Goal: Book appointment/travel/reservation

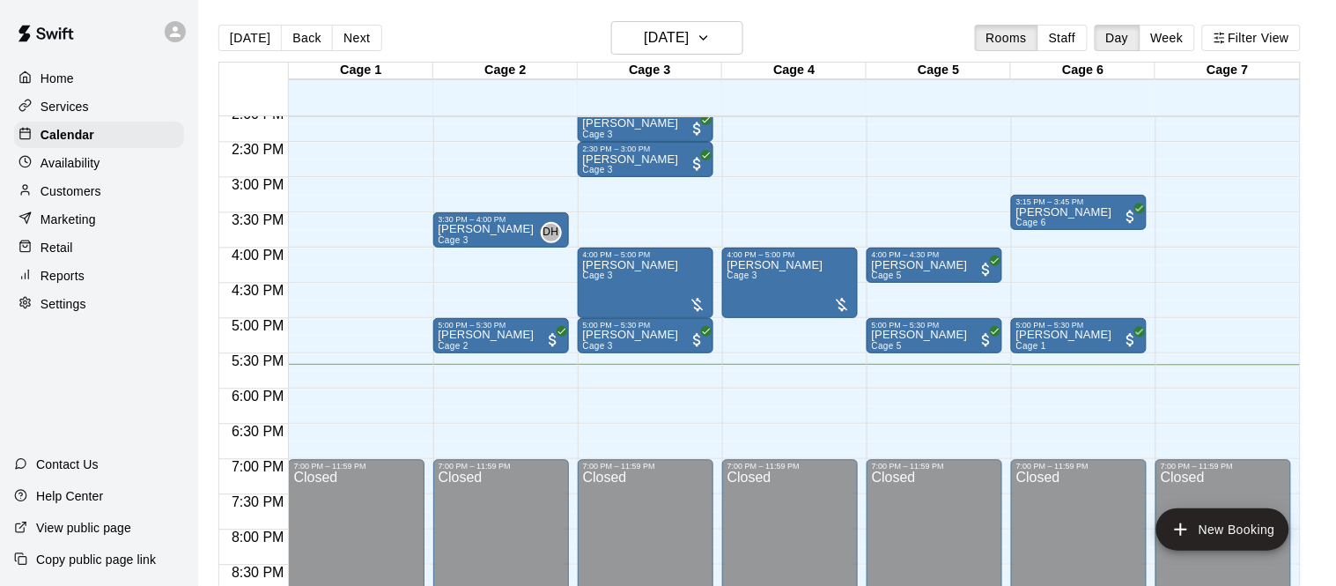
scroll to position [1000, 0]
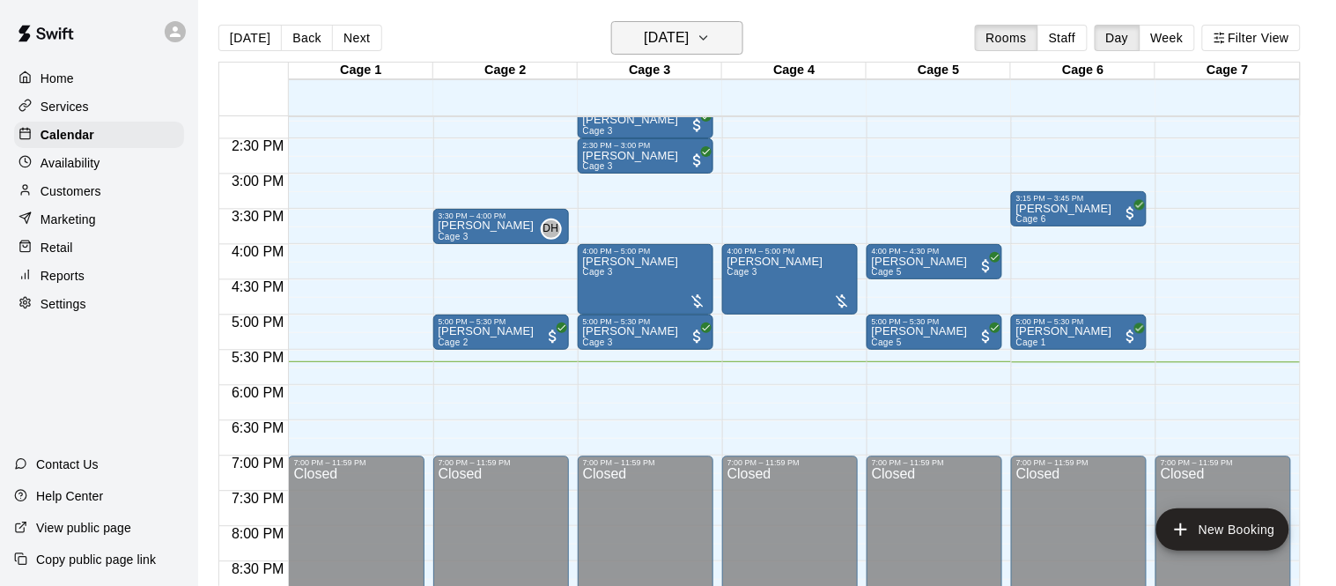
click at [672, 38] on h6 "[DATE]" at bounding box center [666, 38] width 45 height 25
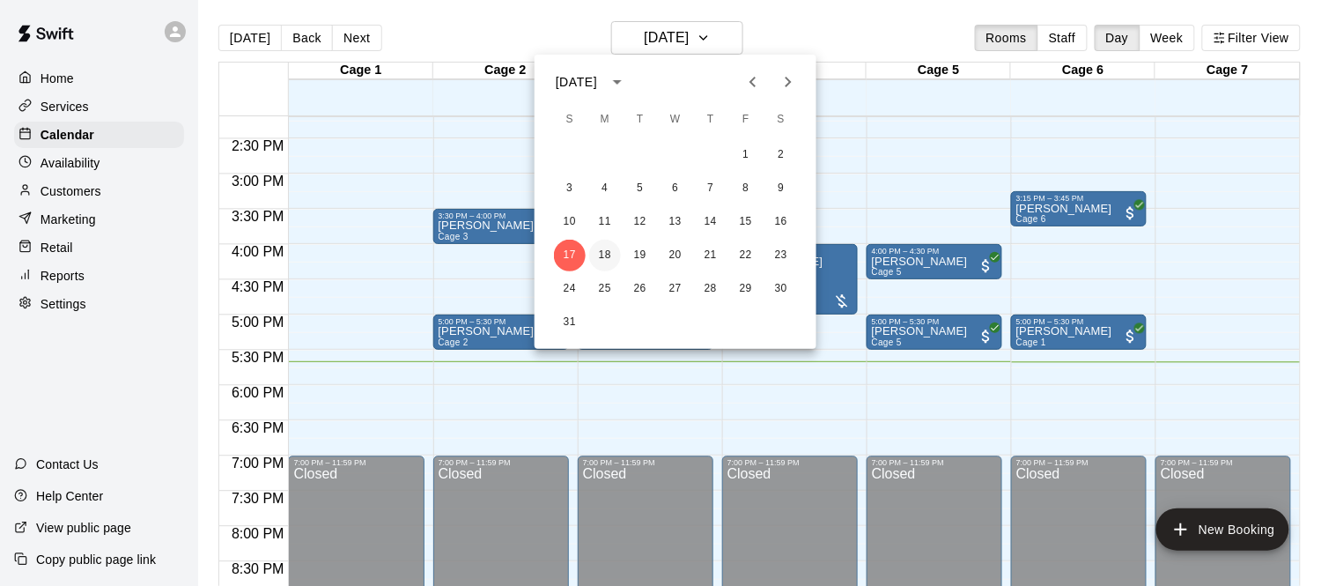
click at [608, 243] on button "18" at bounding box center [605, 256] width 32 height 32
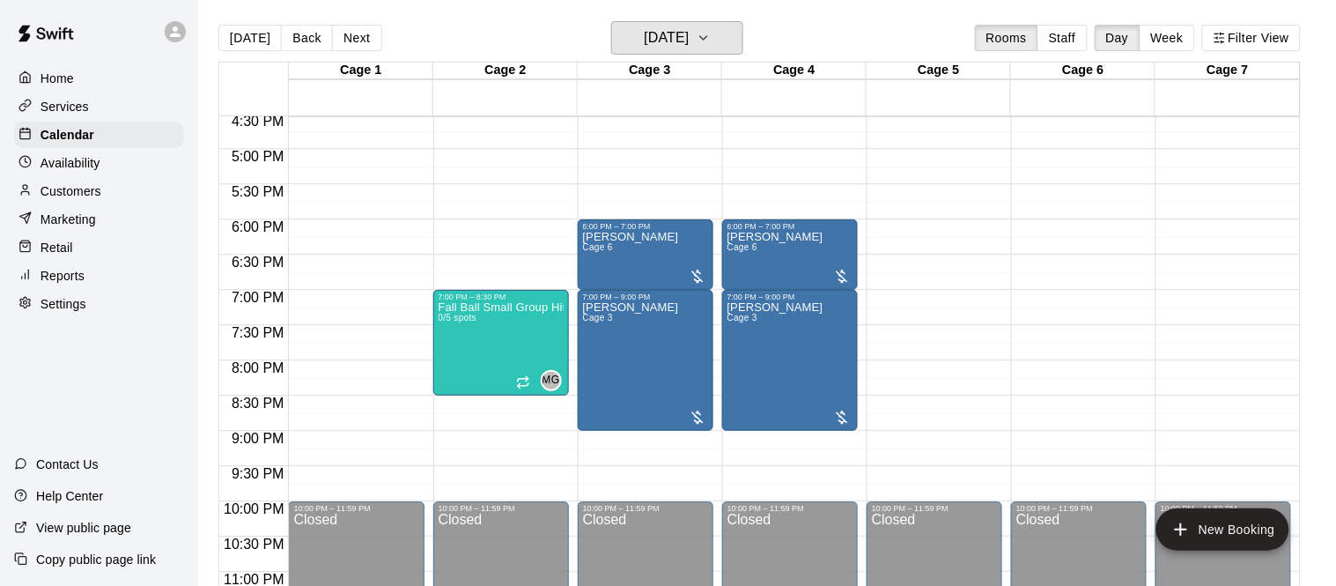
scroll to position [1149, 0]
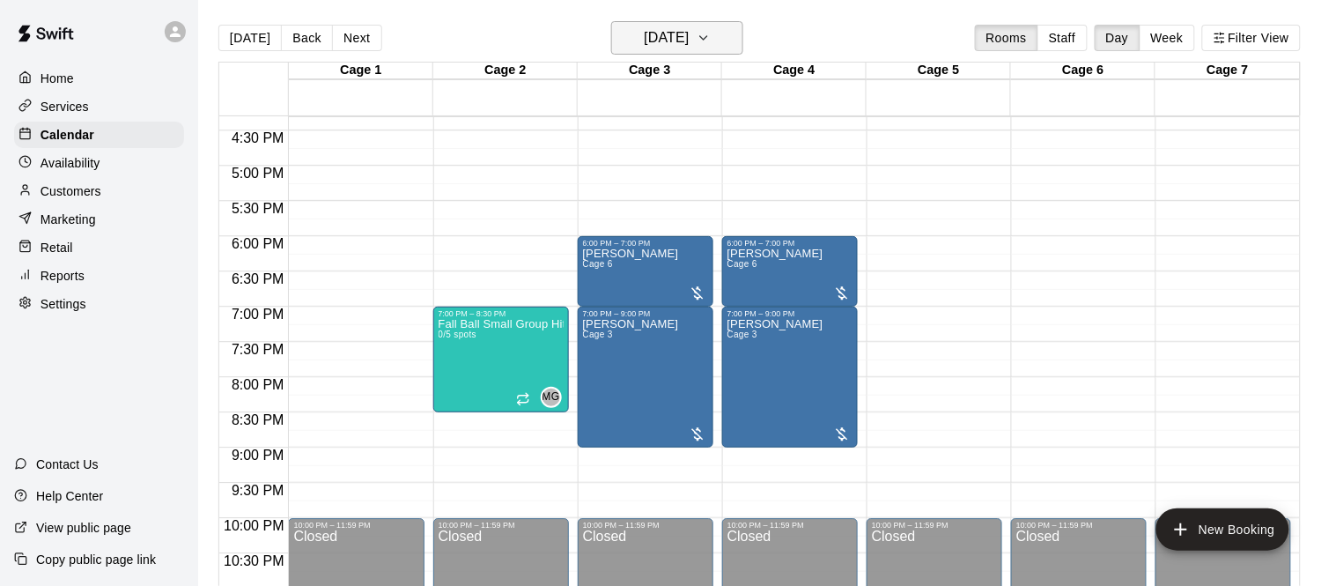
click at [685, 46] on h6 "[DATE]" at bounding box center [666, 38] width 45 height 25
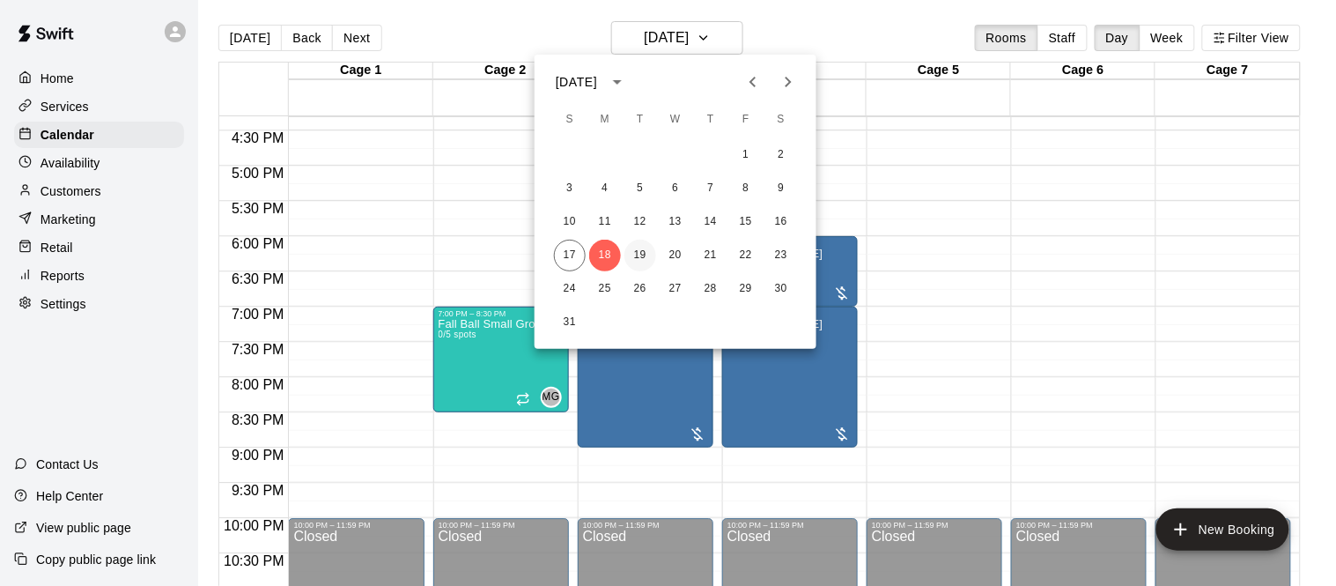
click at [644, 249] on button "19" at bounding box center [640, 256] width 32 height 32
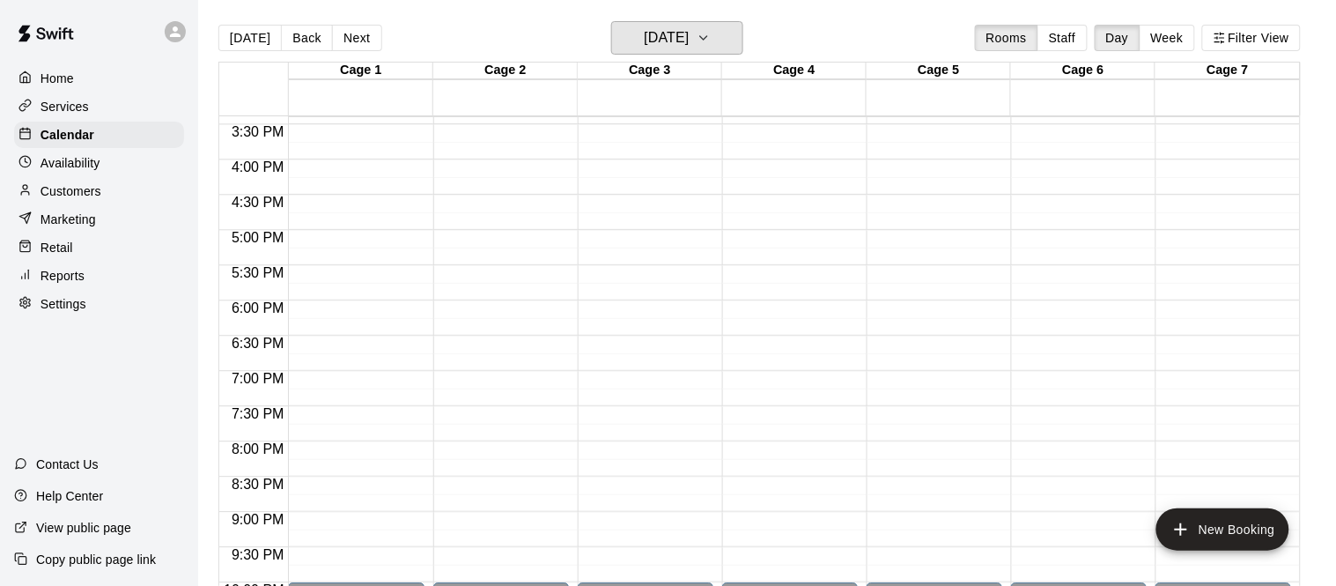
scroll to position [1084, 0]
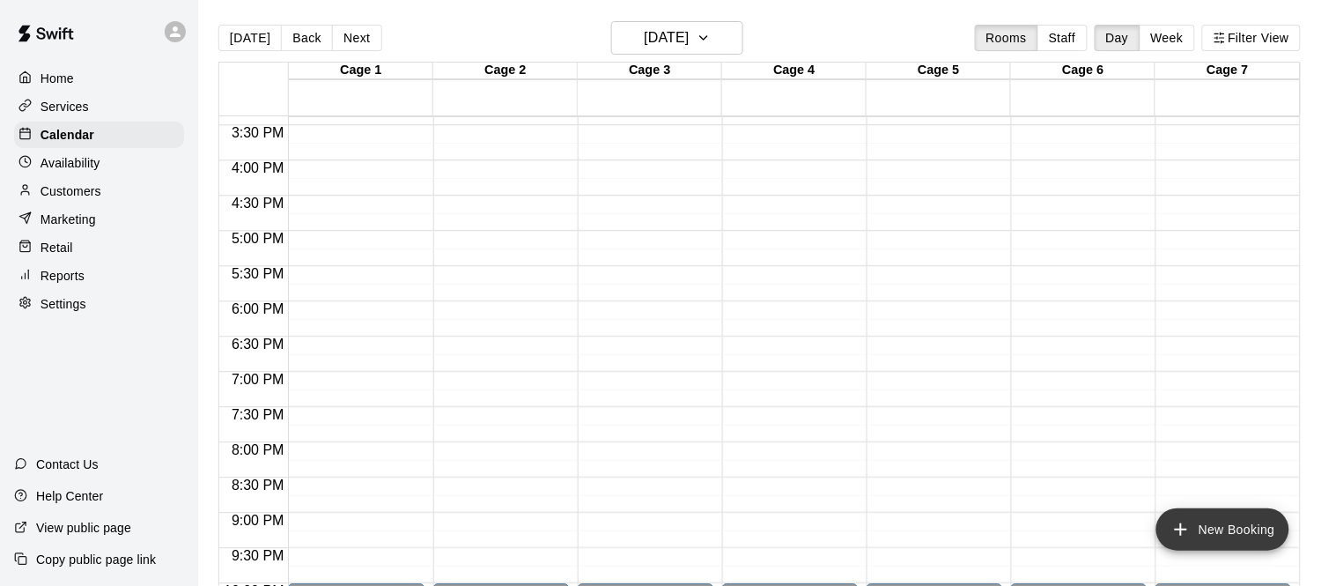
click at [1224, 534] on button "New Booking" at bounding box center [1222, 529] width 133 height 42
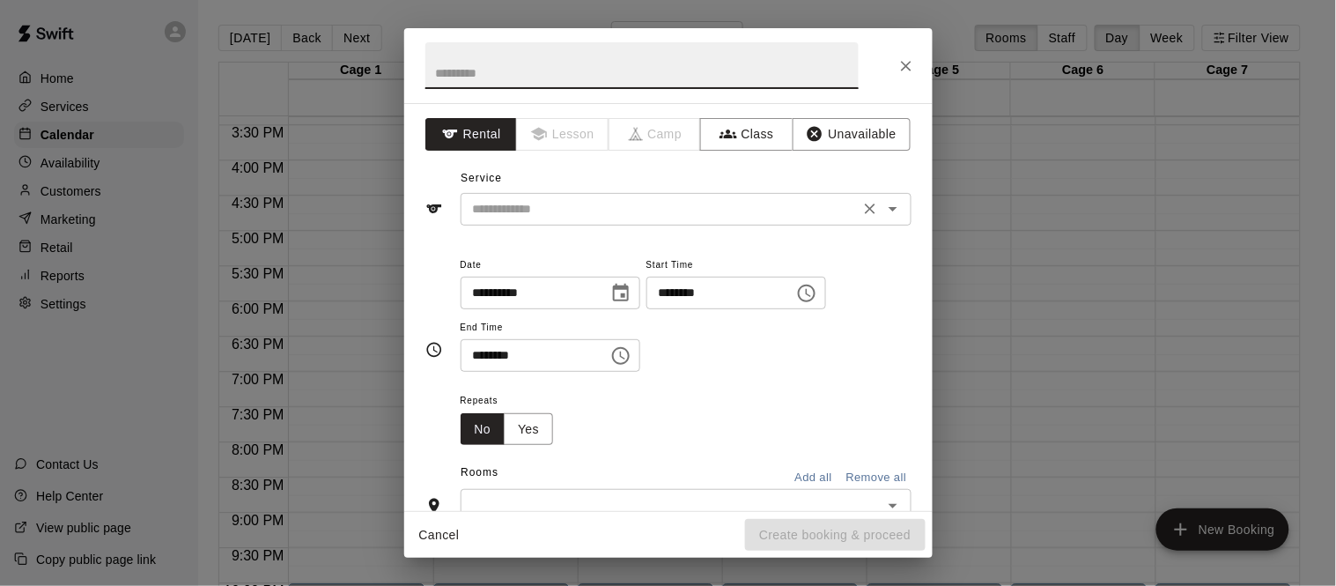
click at [656, 217] on input "text" at bounding box center [660, 209] width 388 height 22
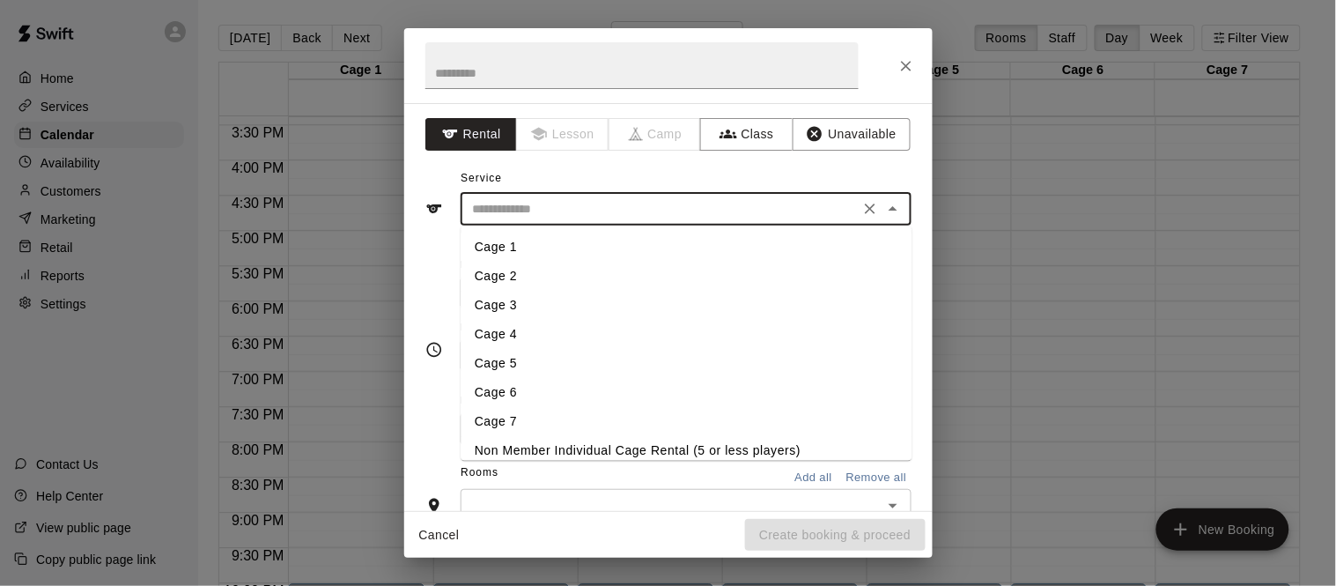
click at [533, 390] on li "Cage 6" at bounding box center [686, 392] width 451 height 29
type input "******"
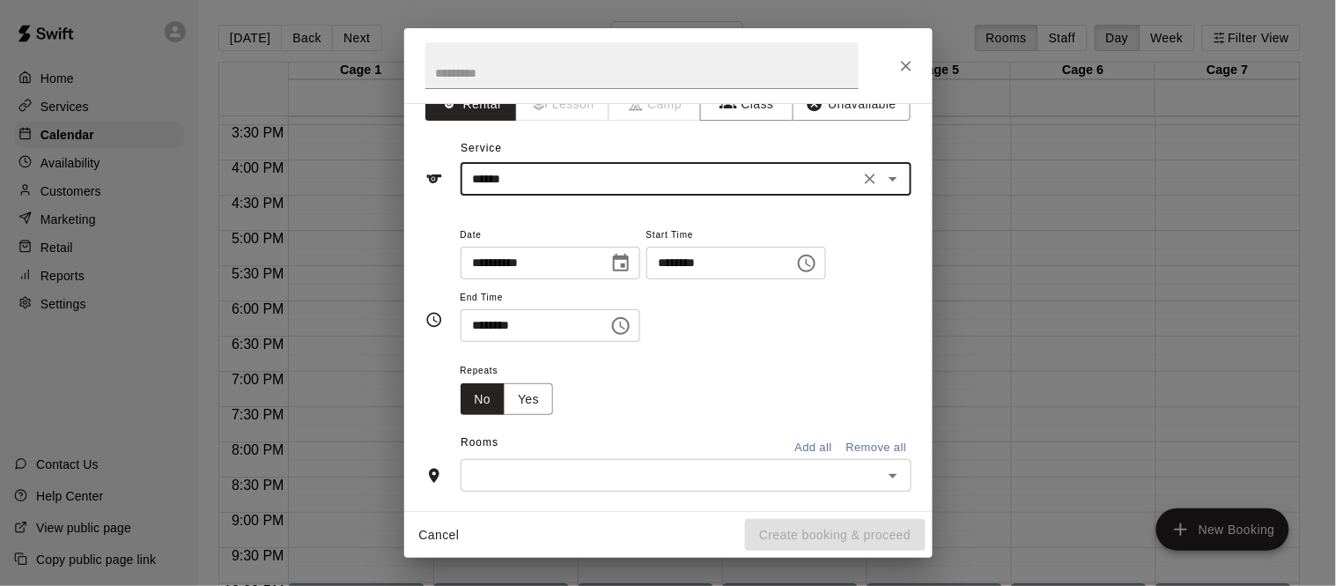
scroll to position [32, 0]
click at [796, 272] on icon "Choose time, selected time is 5:00 PM" at bounding box center [806, 261] width 21 height 21
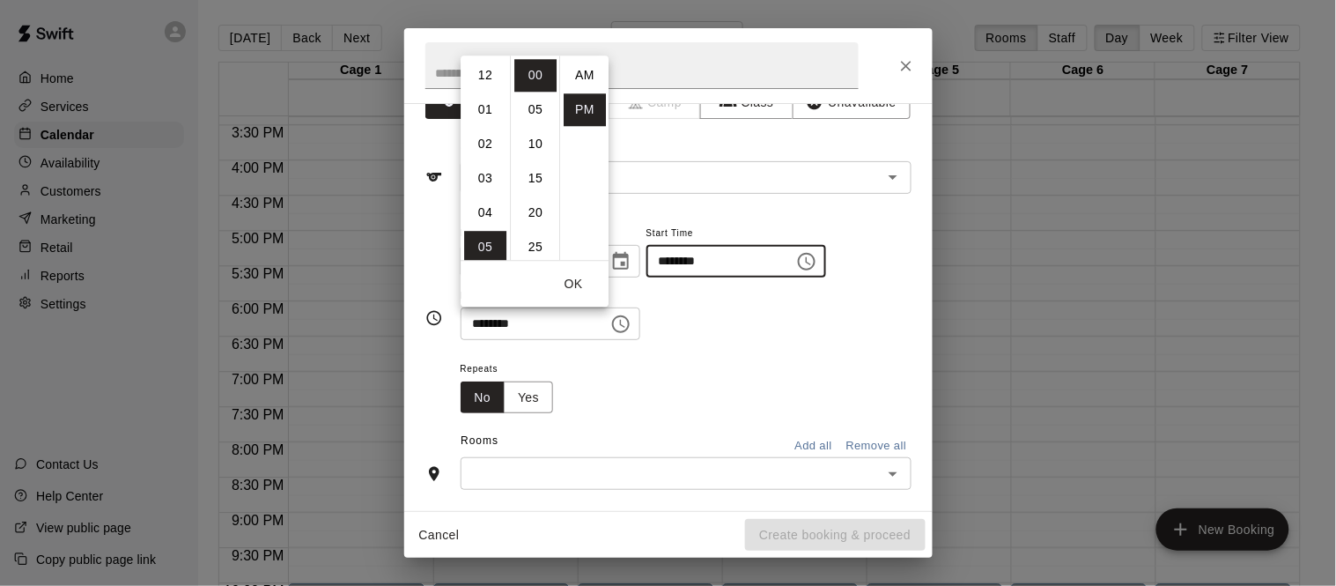
scroll to position [31, 0]
click at [481, 97] on li "06" at bounding box center [485, 109] width 42 height 33
type input "********"
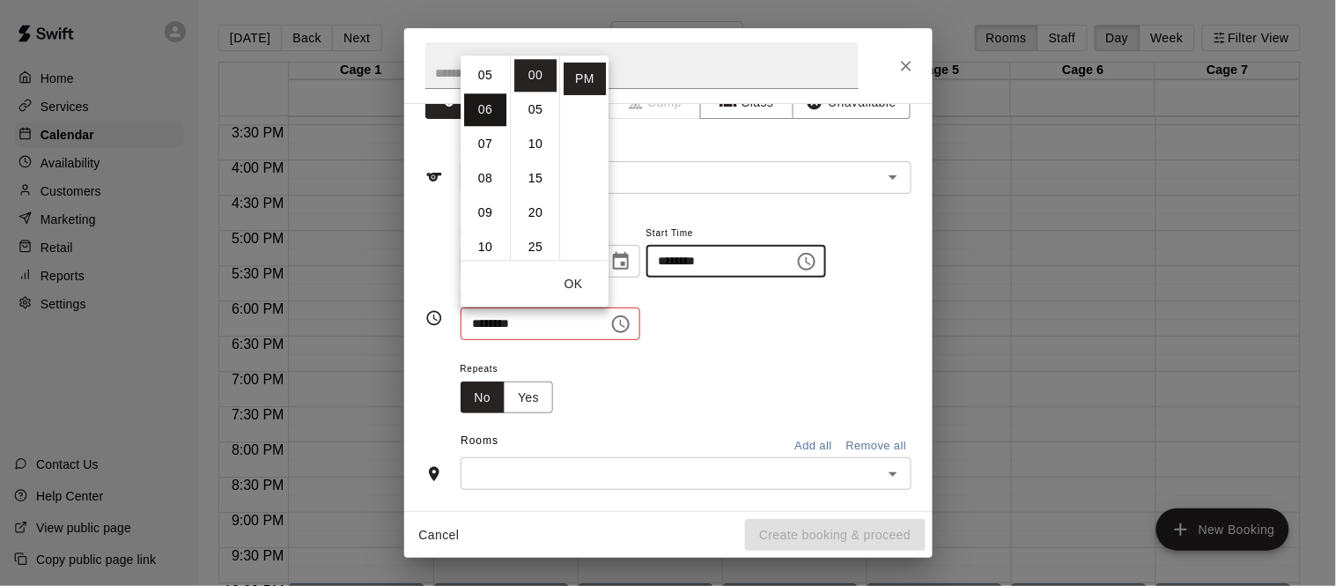
scroll to position [206, 0]
click at [481, 340] on input "********" at bounding box center [529, 323] width 136 height 33
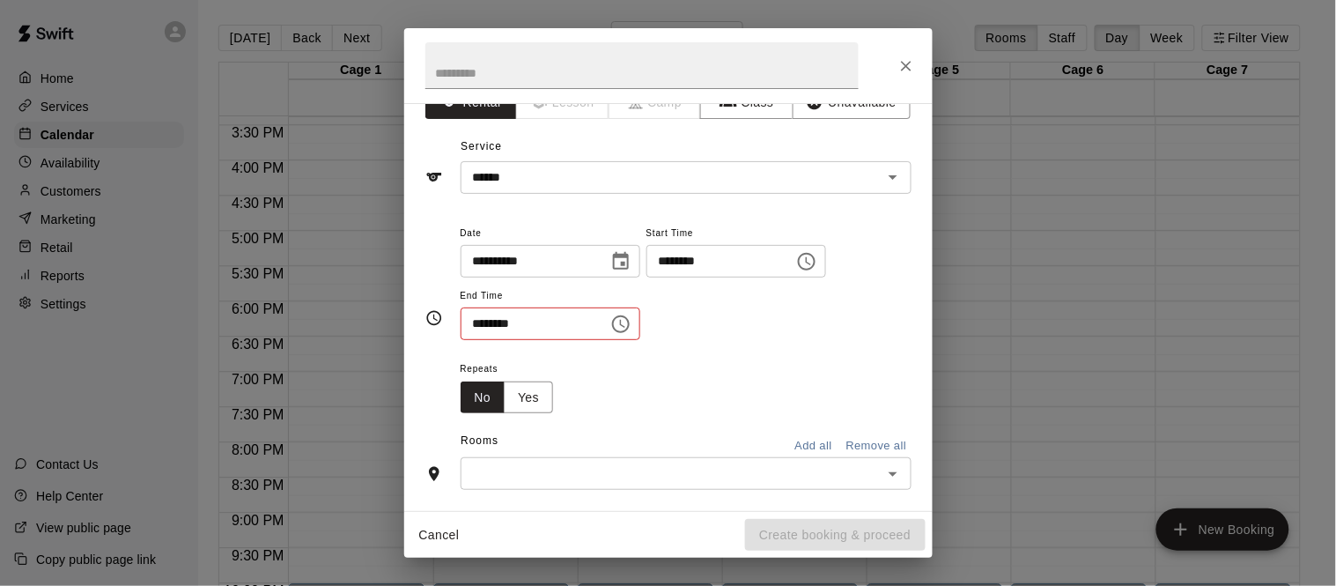
click at [485, 340] on input "********" at bounding box center [529, 323] width 136 height 33
type input "********"
click at [807, 341] on div "**********" at bounding box center [686, 281] width 451 height 119
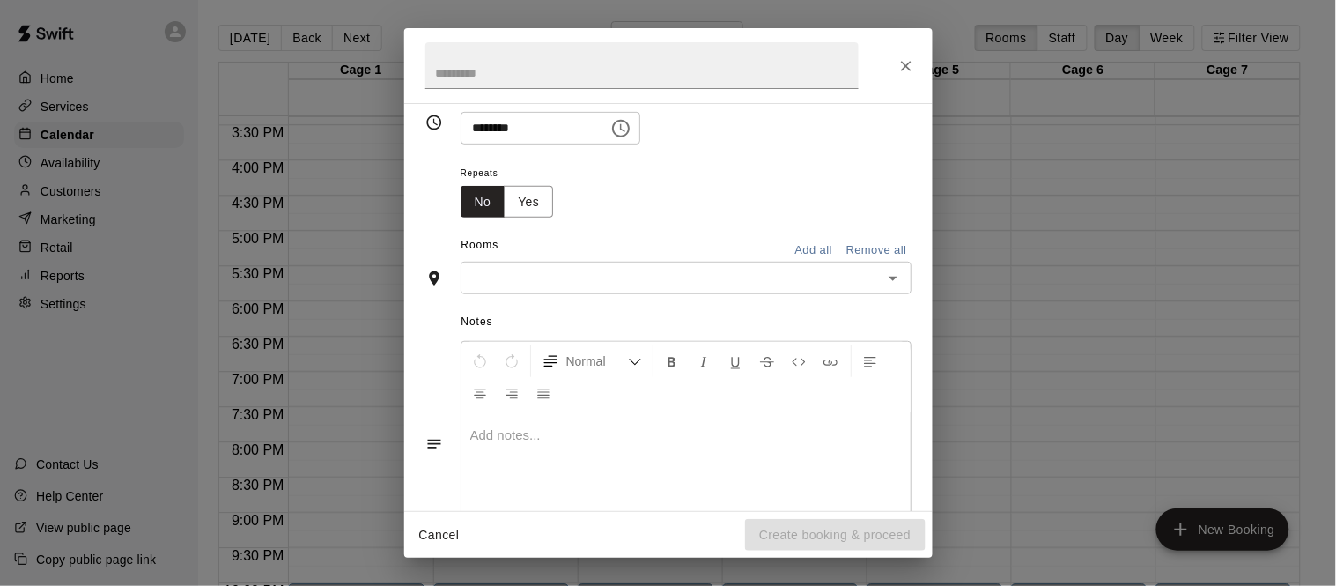
scroll to position [296, 0]
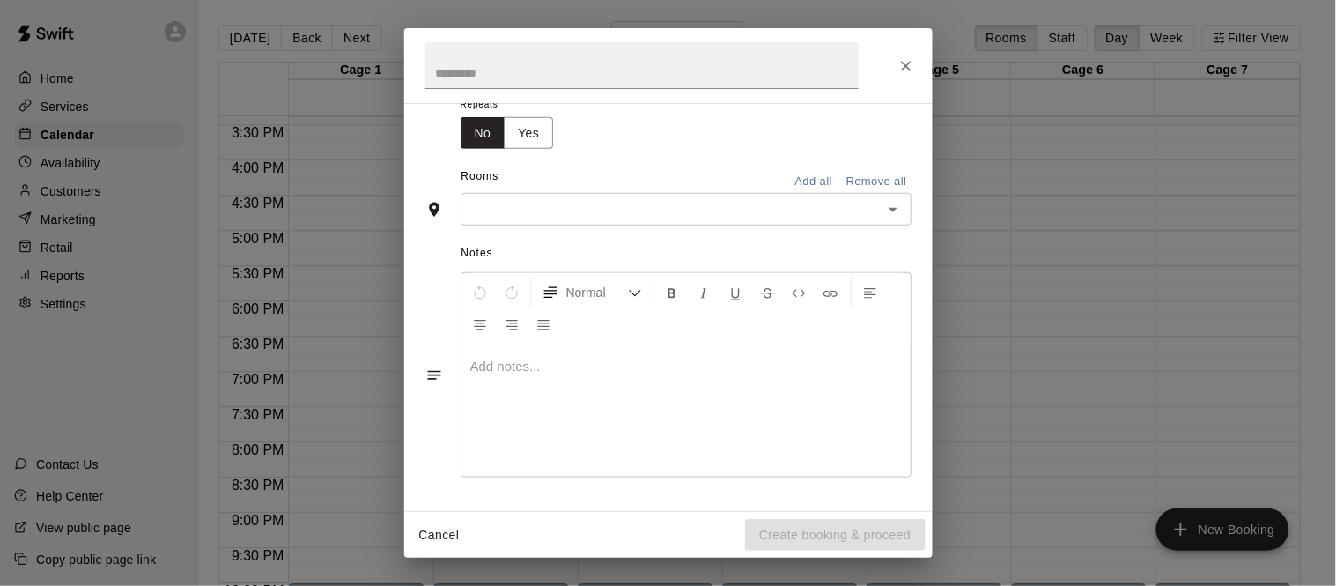
click at [582, 220] on input "text" at bounding box center [671, 209] width 411 height 22
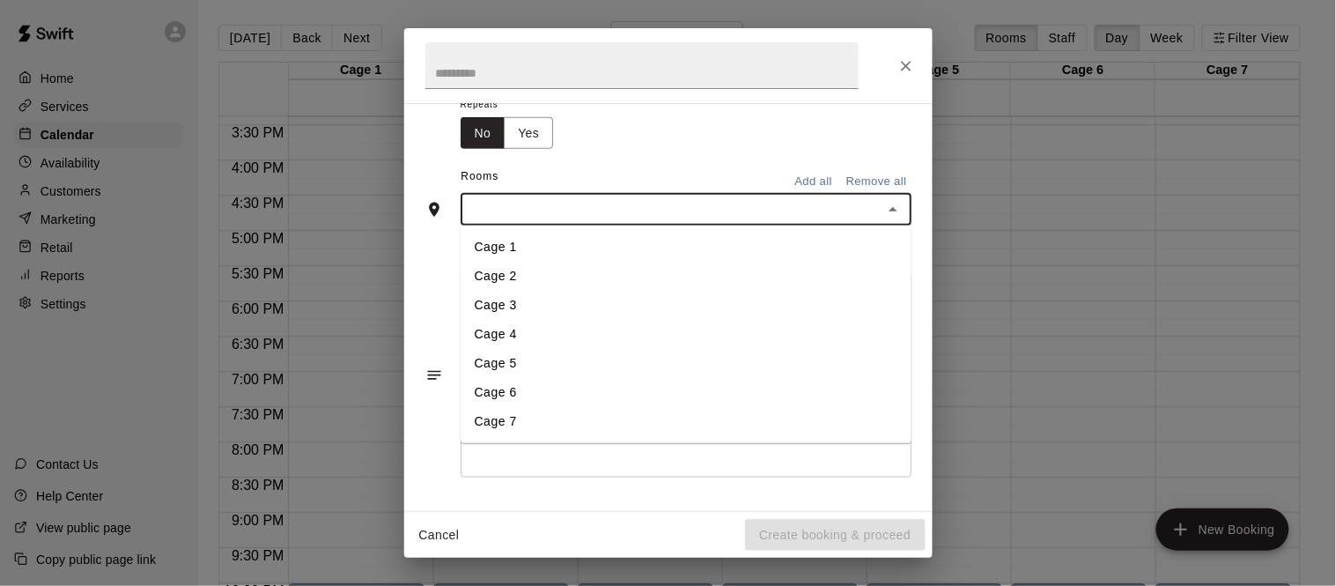
click at [510, 407] on li "Cage 6" at bounding box center [686, 392] width 451 height 29
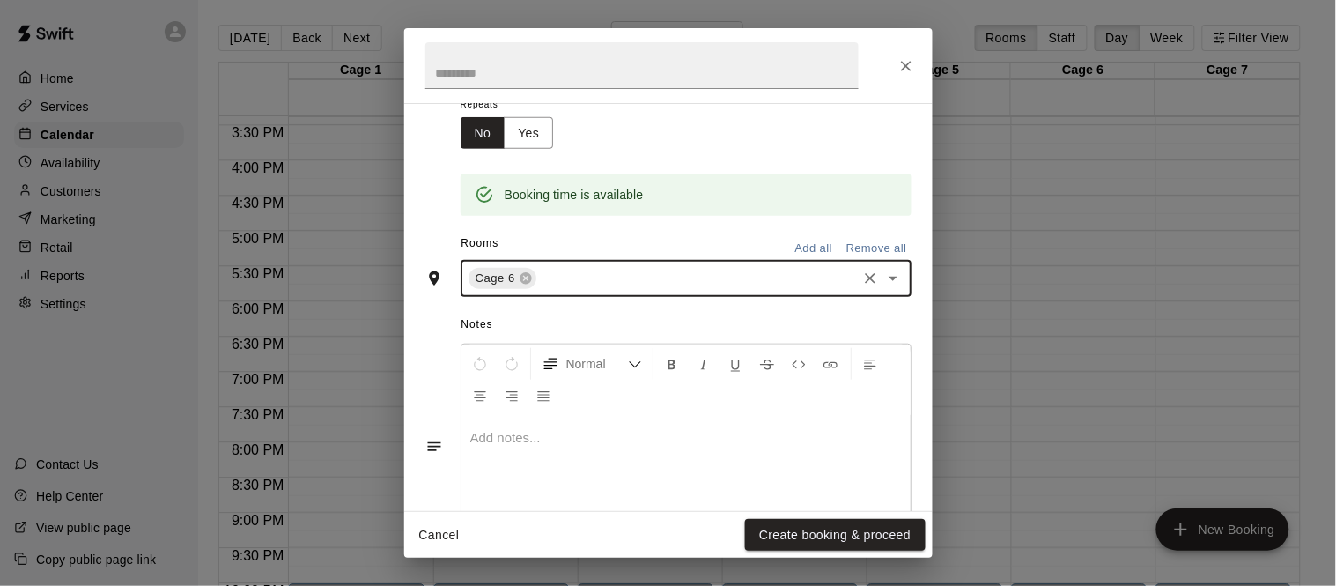
click at [566, 290] on input "text" at bounding box center [696, 279] width 315 height 22
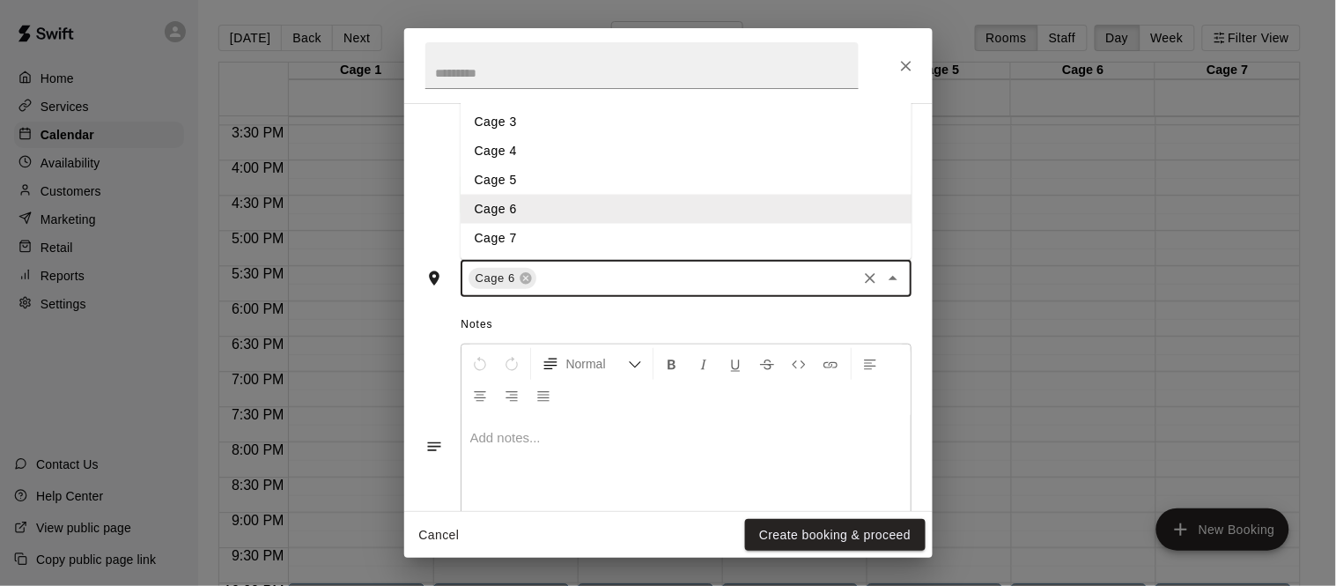
click at [505, 253] on li "Cage 7" at bounding box center [686, 238] width 451 height 29
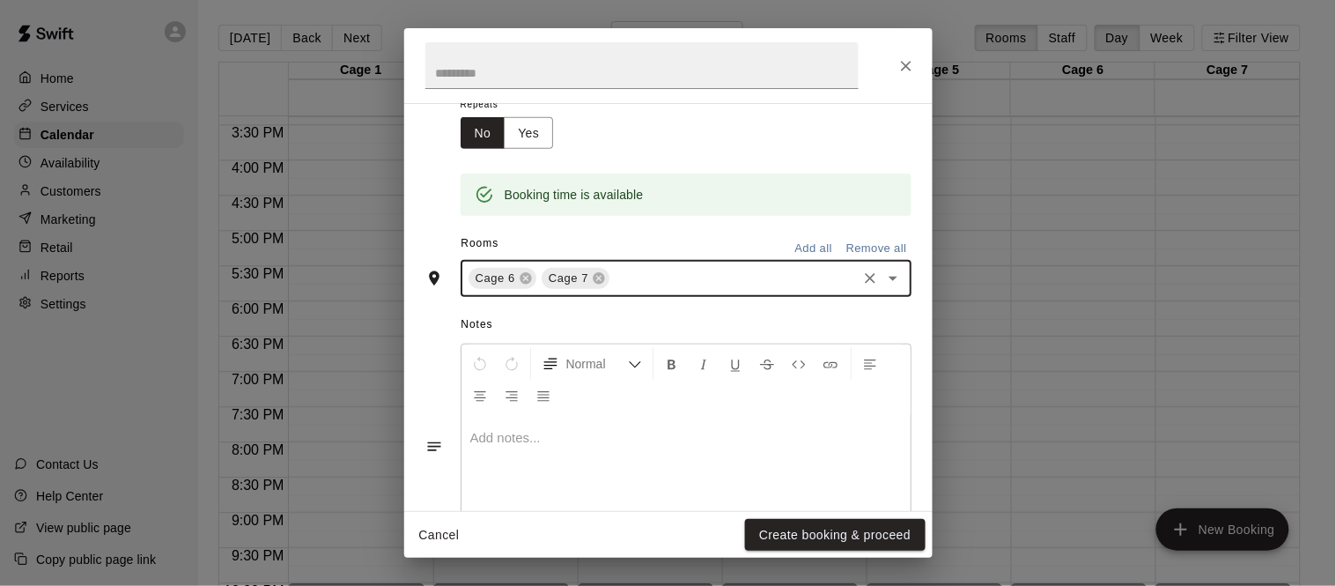
scroll to position [428, 0]
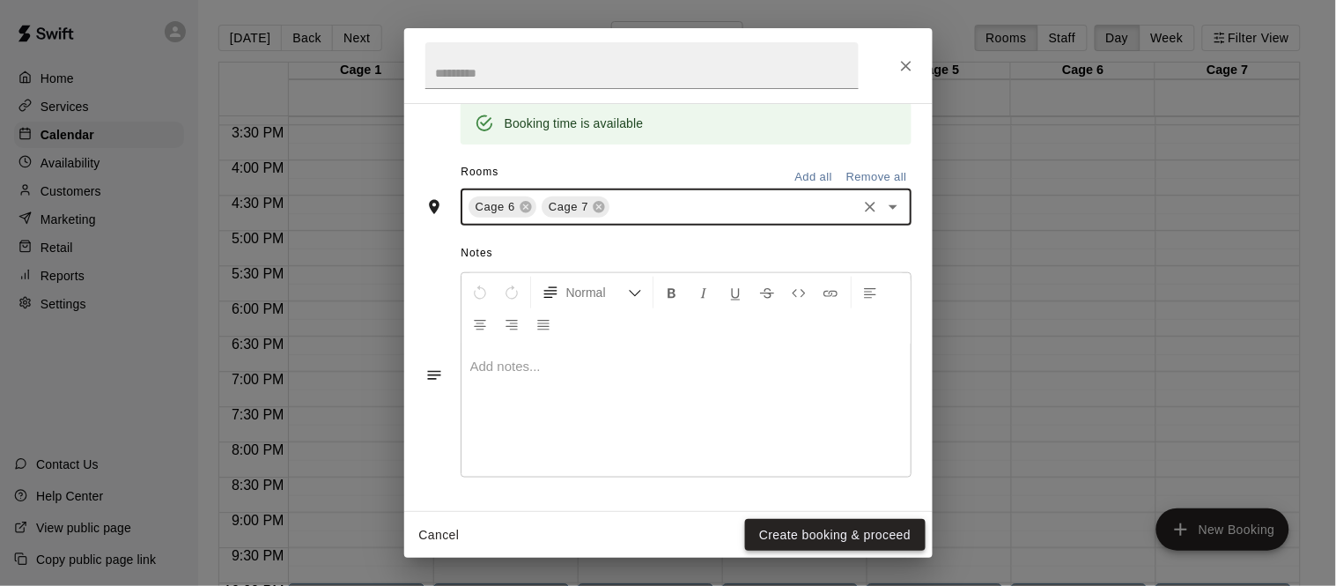
click at [887, 527] on button "Create booking & proceed" at bounding box center [835, 535] width 180 height 33
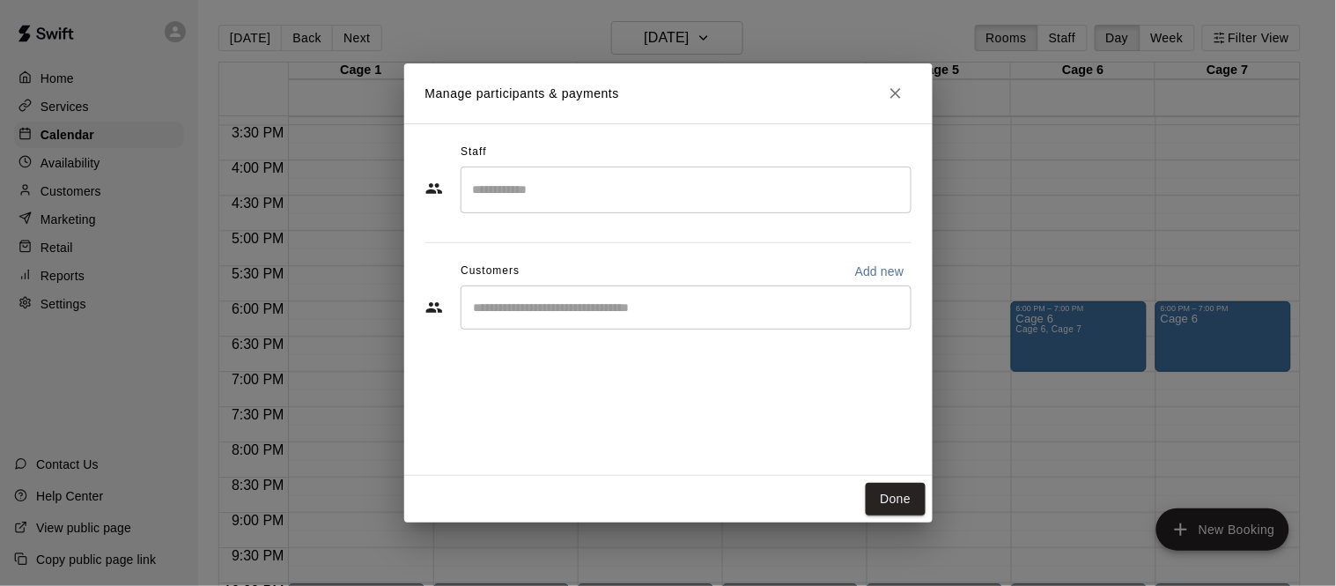
click at [649, 313] on input "Start typing to search customers..." at bounding box center [685, 307] width 435 height 18
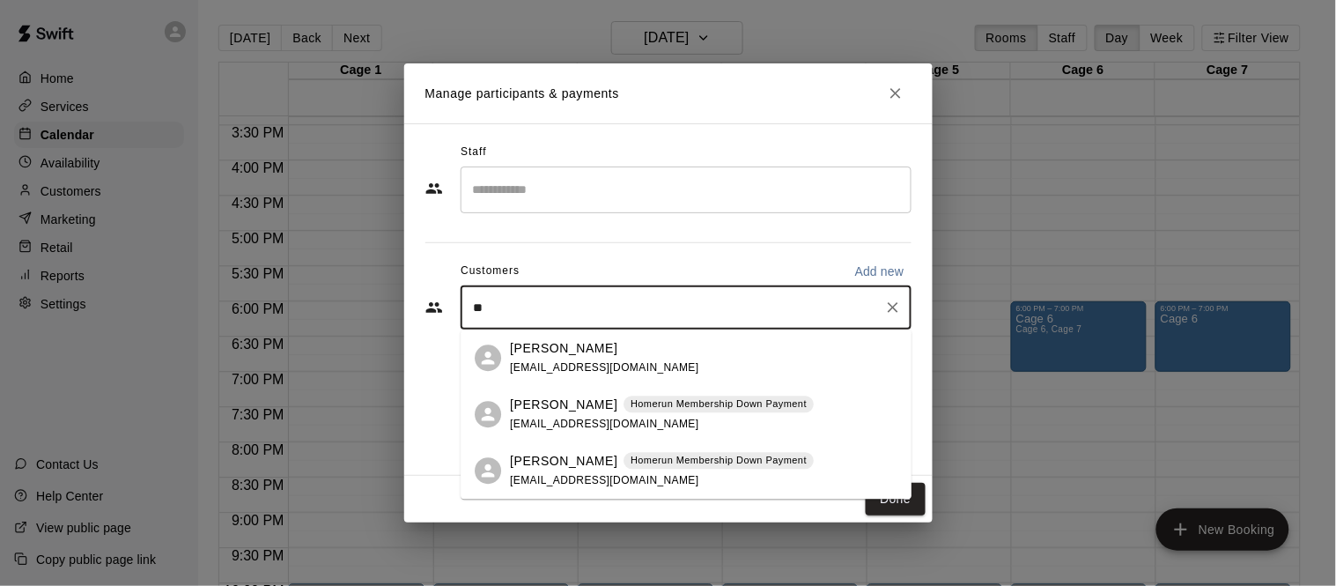
type input "*"
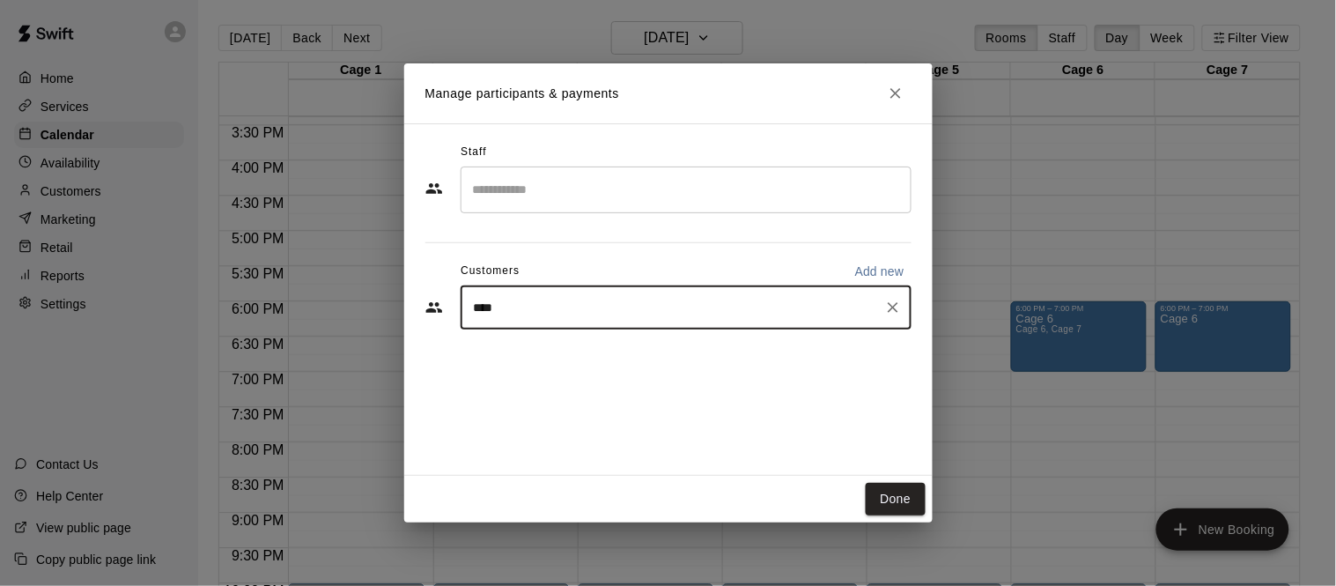
type input "*****"
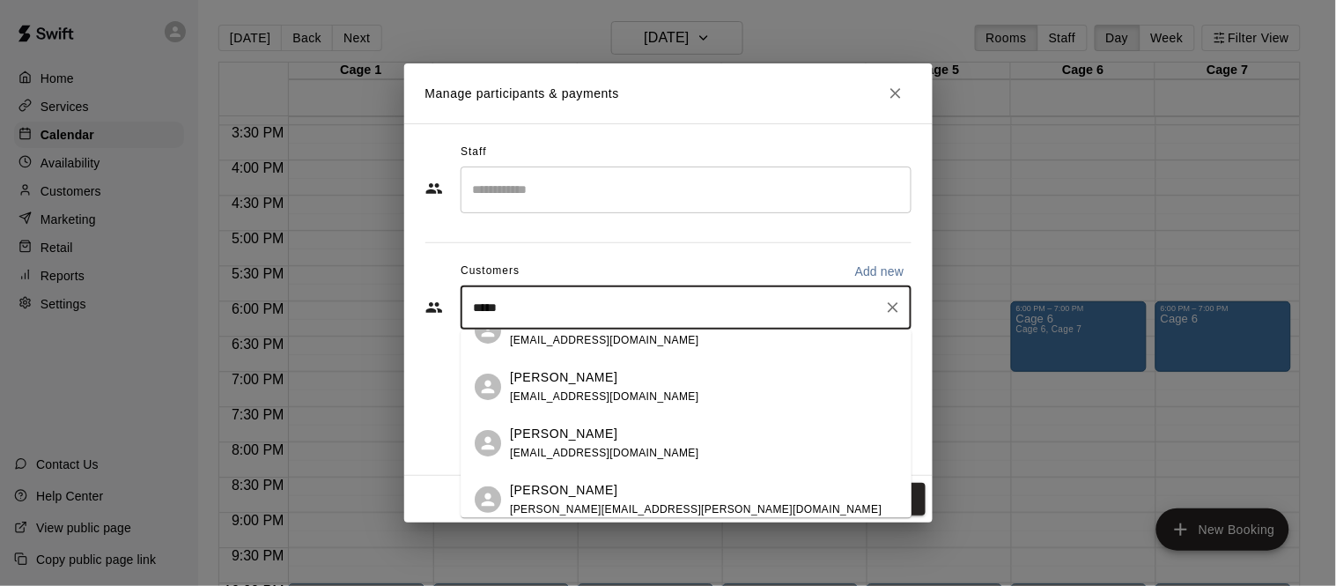
scroll to position [93, 0]
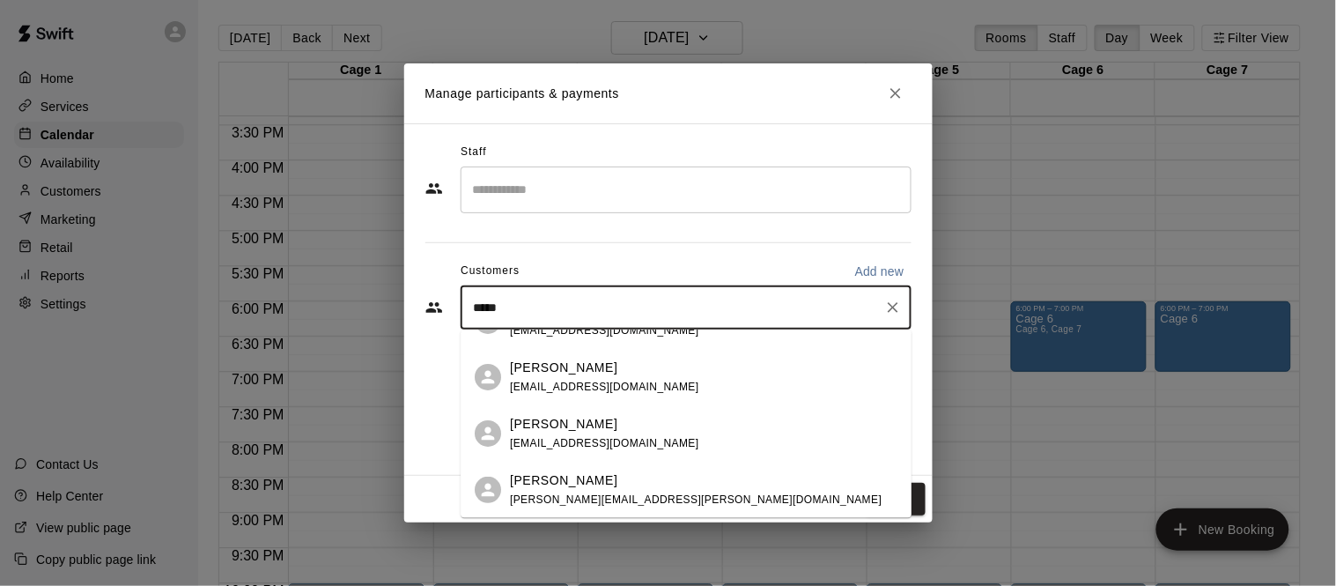
click at [608, 478] on p "[PERSON_NAME]" at bounding box center [563, 480] width 107 height 18
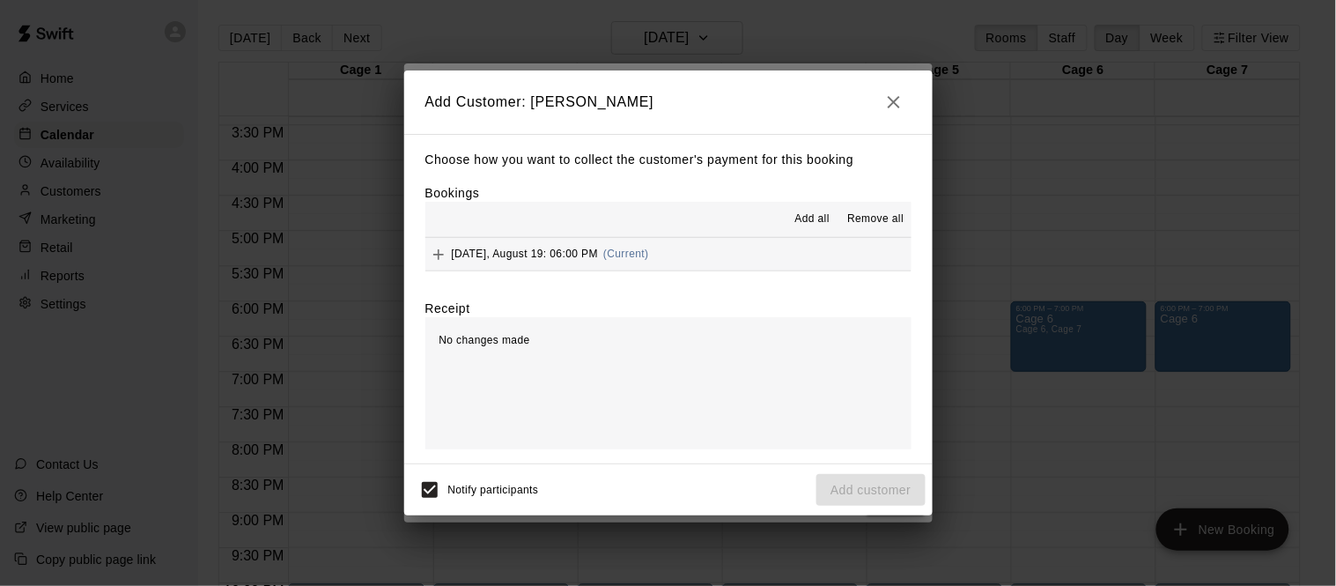
click at [578, 247] on span "[DATE], August 19: 06:00 PM" at bounding box center [525, 253] width 147 height 12
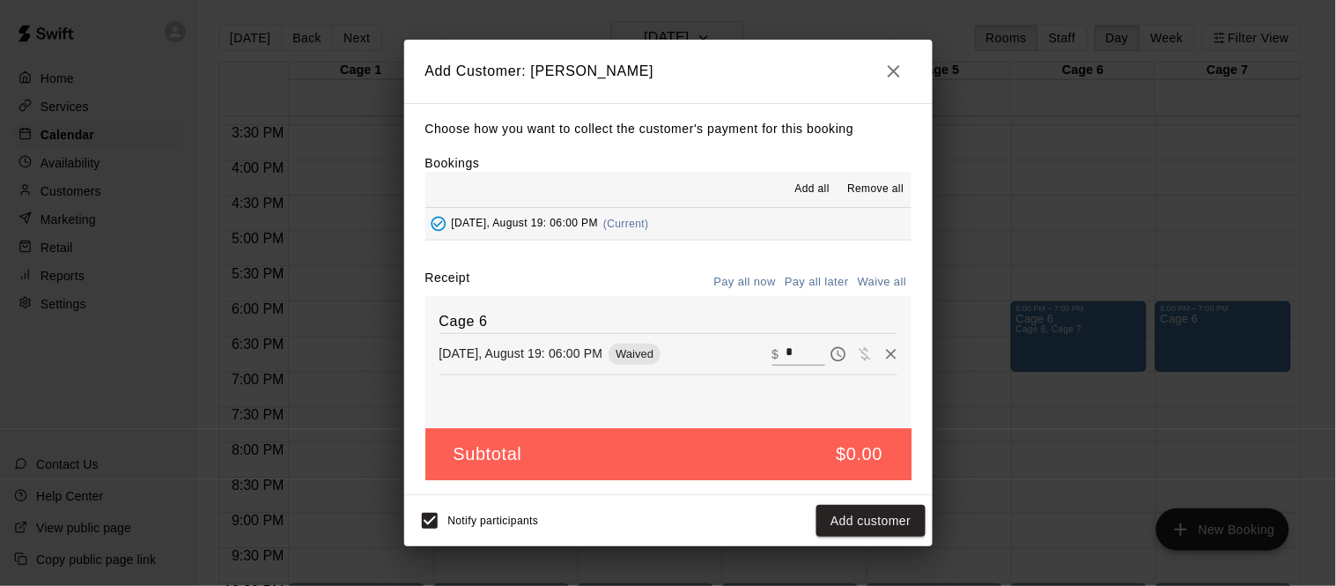
click at [786, 346] on input "*" at bounding box center [804, 354] width 39 height 23
type input "***"
click at [826, 290] on button "Pay all later" at bounding box center [816, 282] width 73 height 27
click at [893, 520] on button "Add customer" at bounding box center [870, 521] width 108 height 33
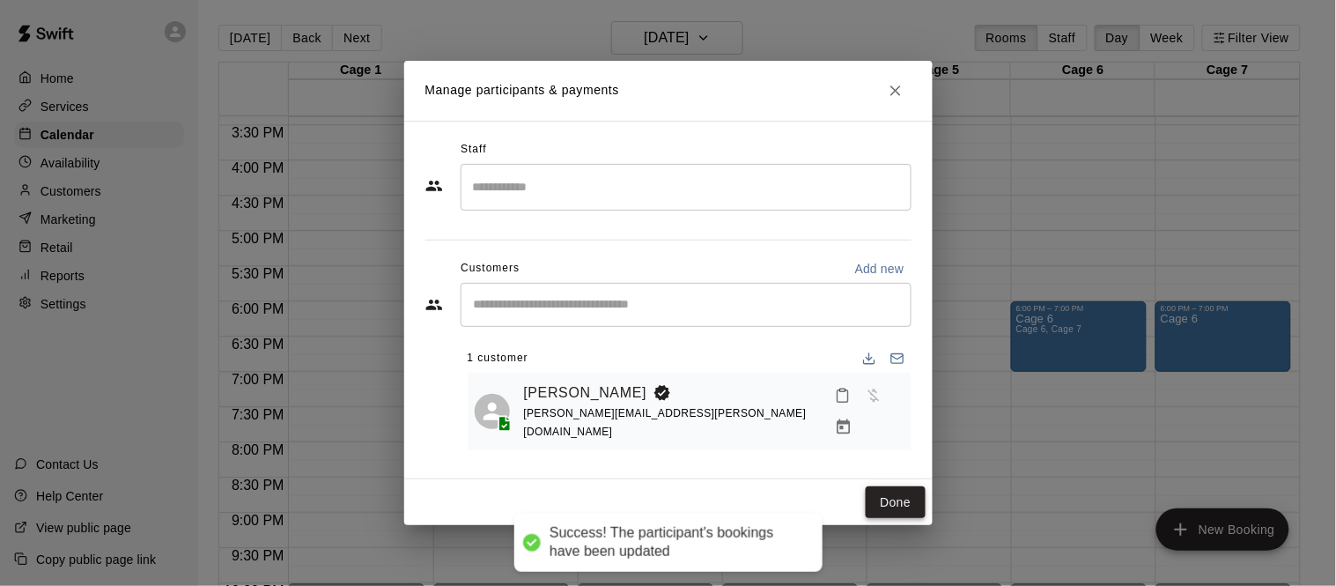
click at [905, 502] on button "Done" at bounding box center [895, 502] width 59 height 33
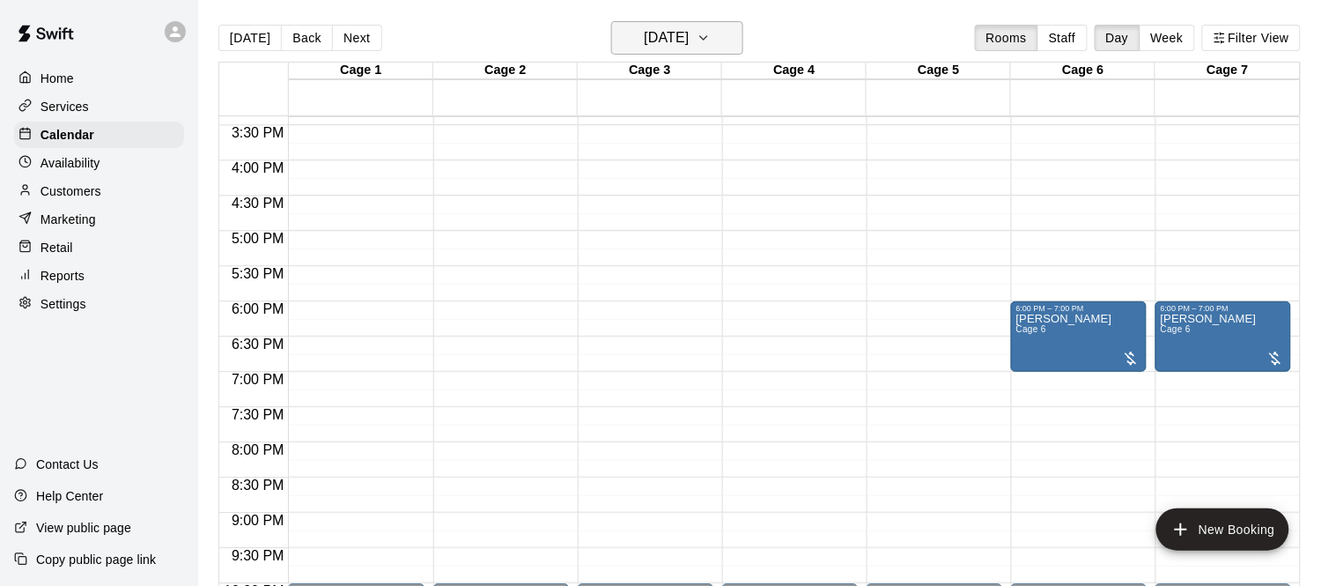
click at [689, 46] on h6 "[DATE]" at bounding box center [666, 38] width 45 height 25
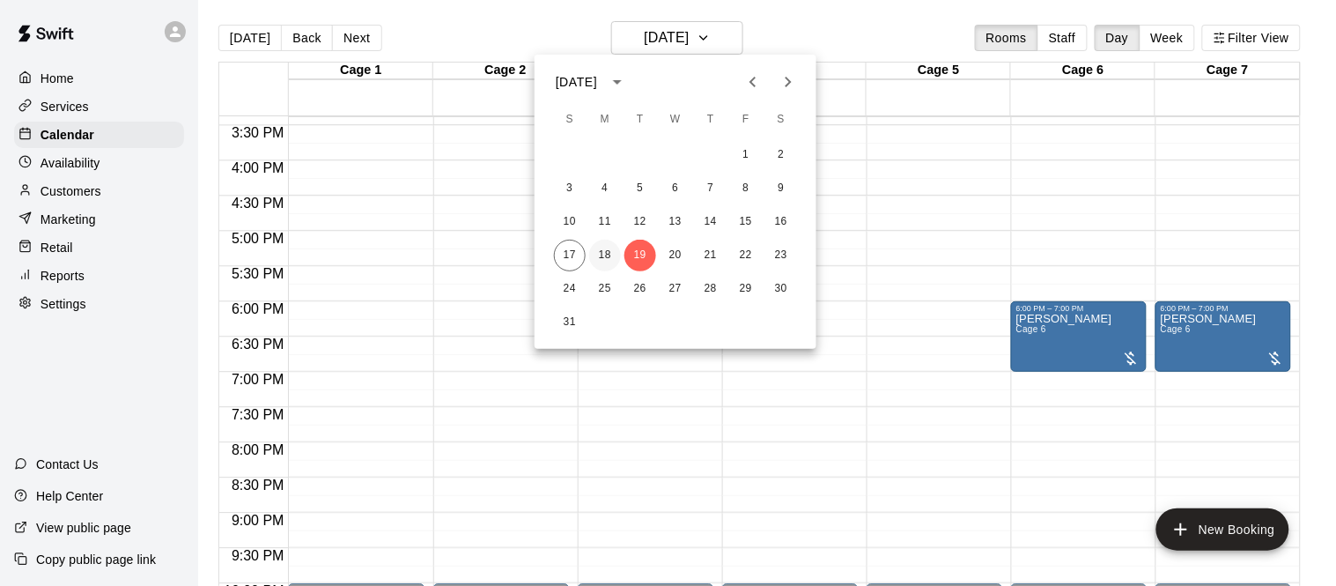
click at [605, 247] on button "18" at bounding box center [605, 256] width 32 height 32
